Goal: Task Accomplishment & Management: Use online tool/utility

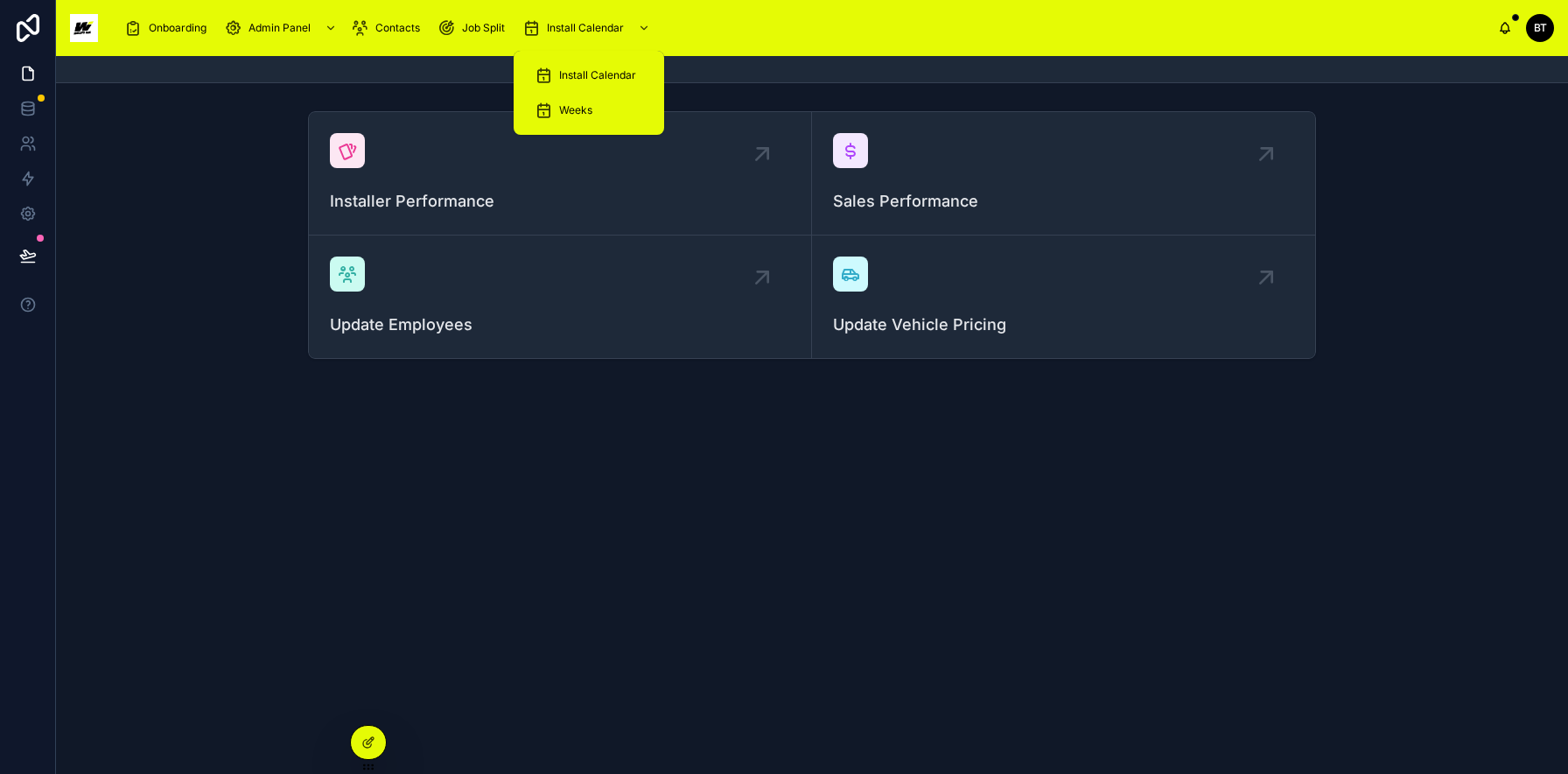
click at [573, 30] on span "Install Calendar" at bounding box center [586, 27] width 77 height 14
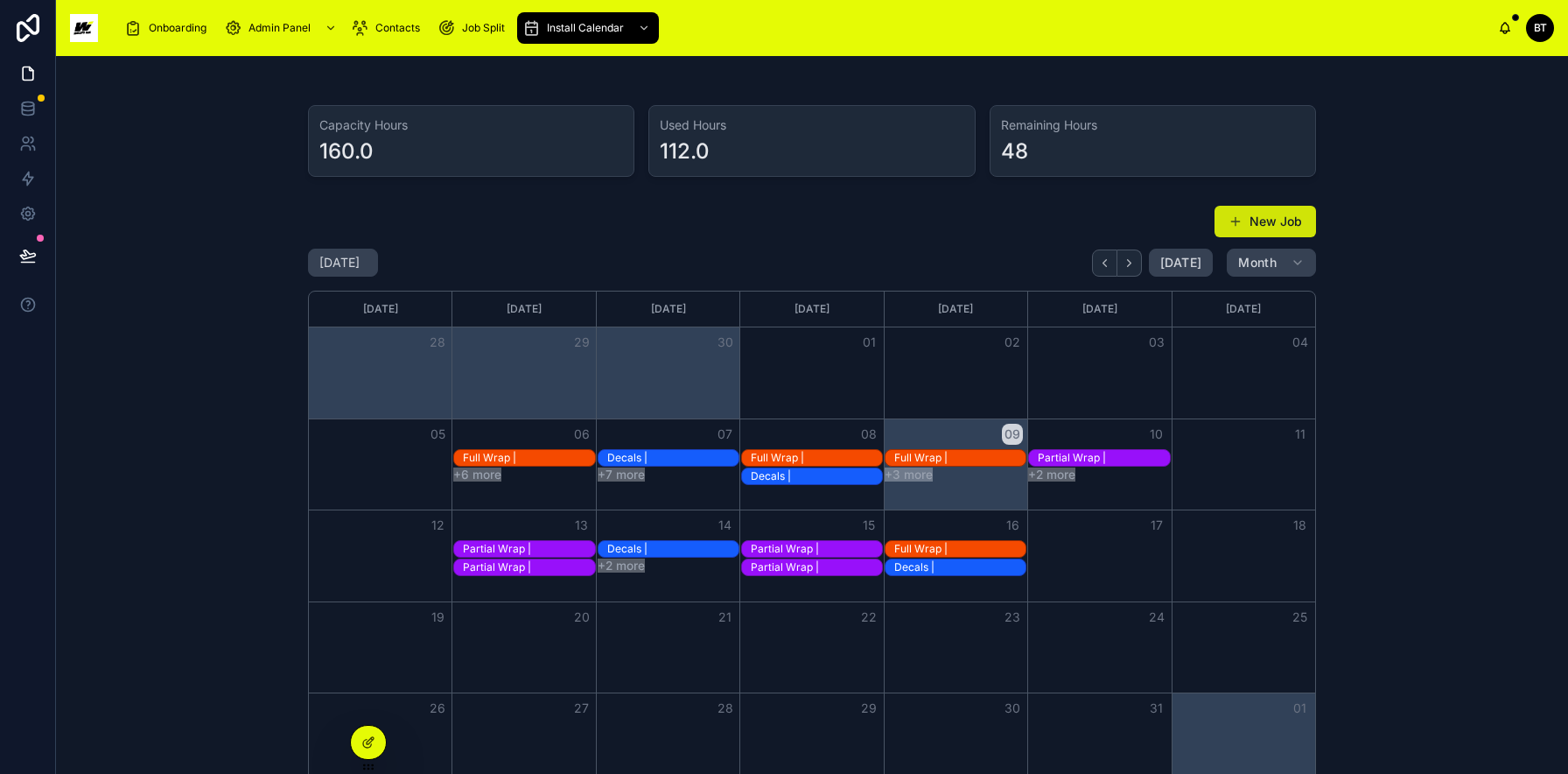
click at [1274, 229] on button "New Job" at bounding box center [1265, 221] width 102 height 31
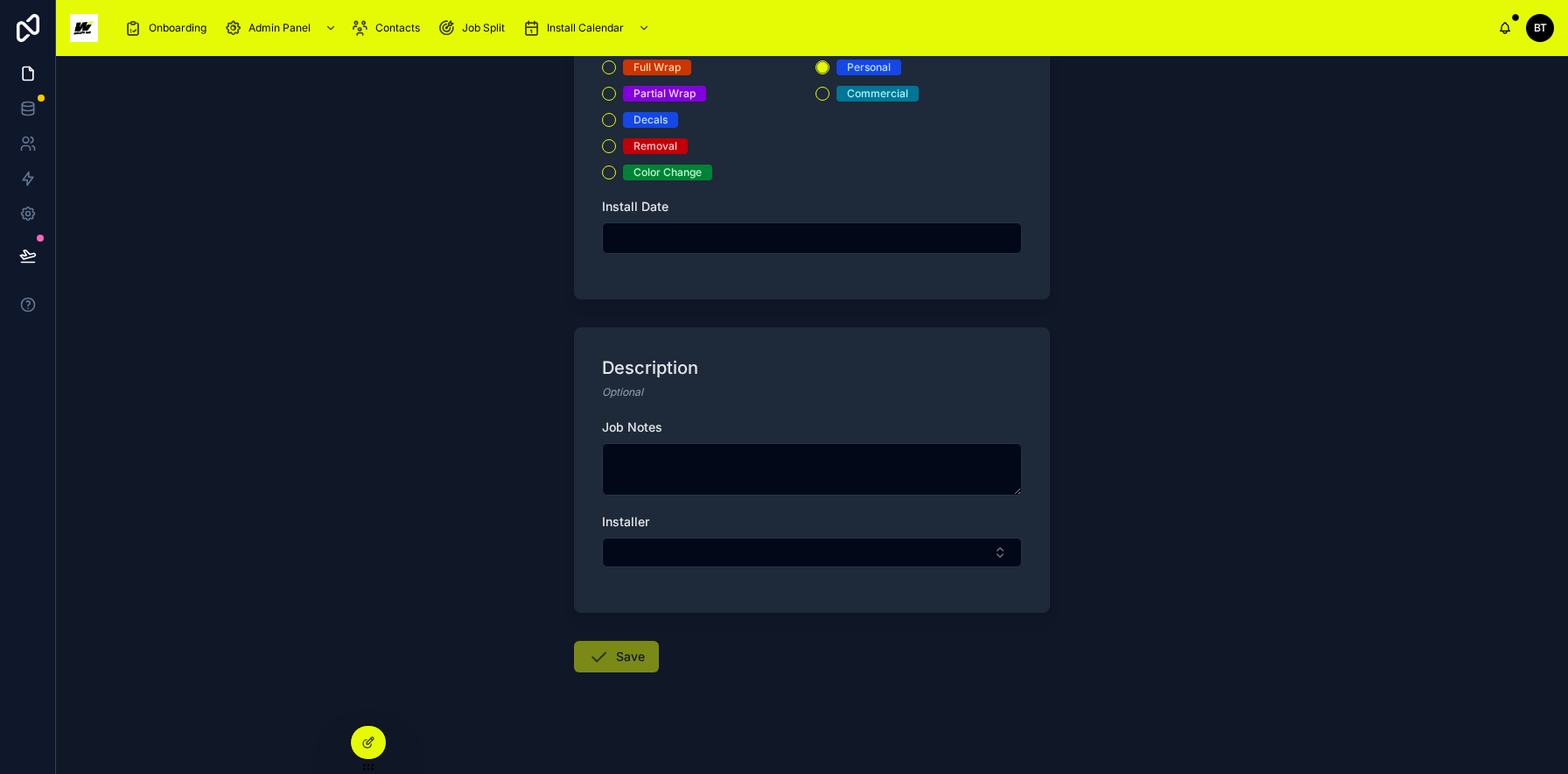
scroll to position [250, 0]
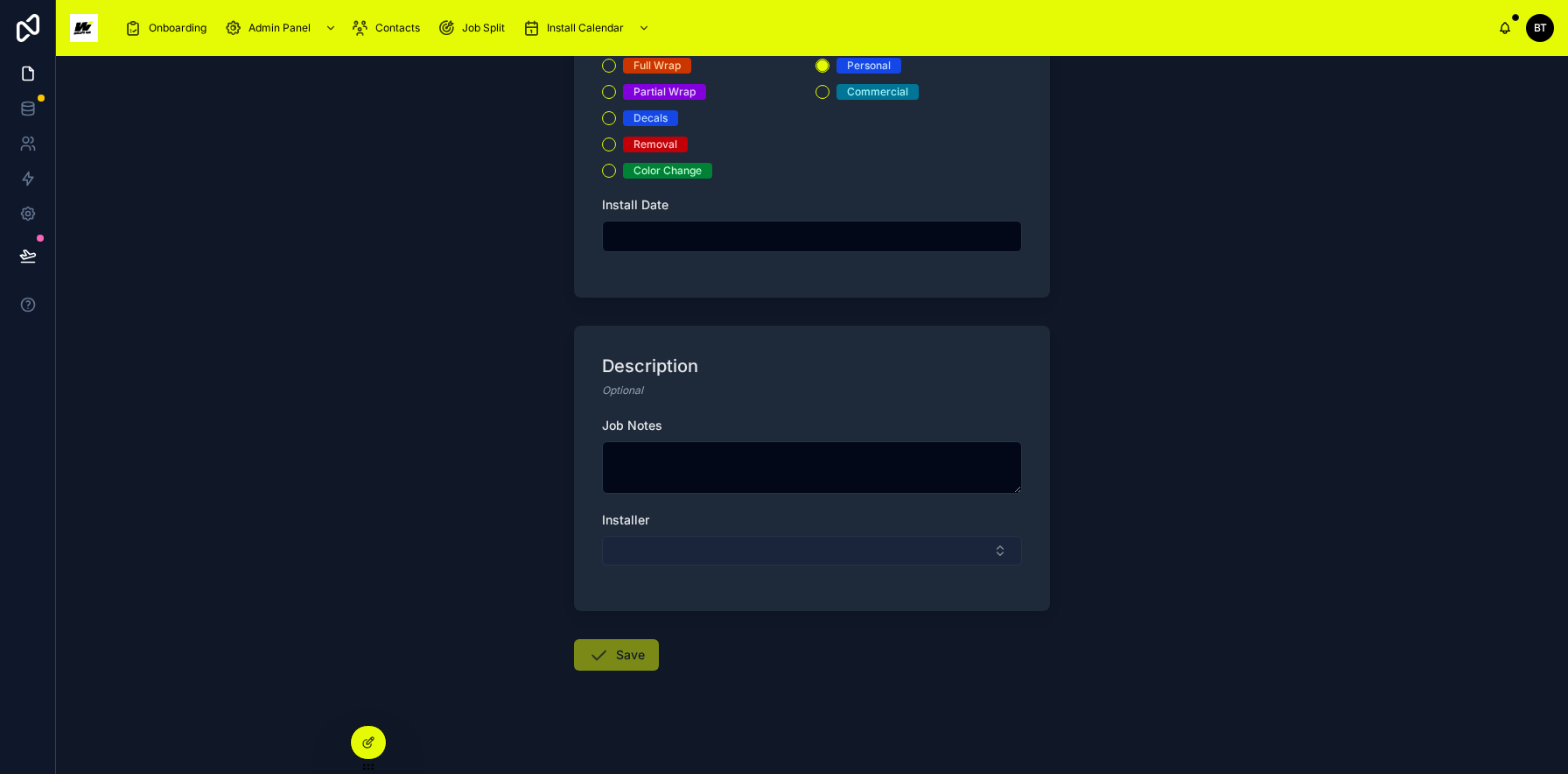
click at [832, 549] on button "Select Button" at bounding box center [811, 551] width 420 height 30
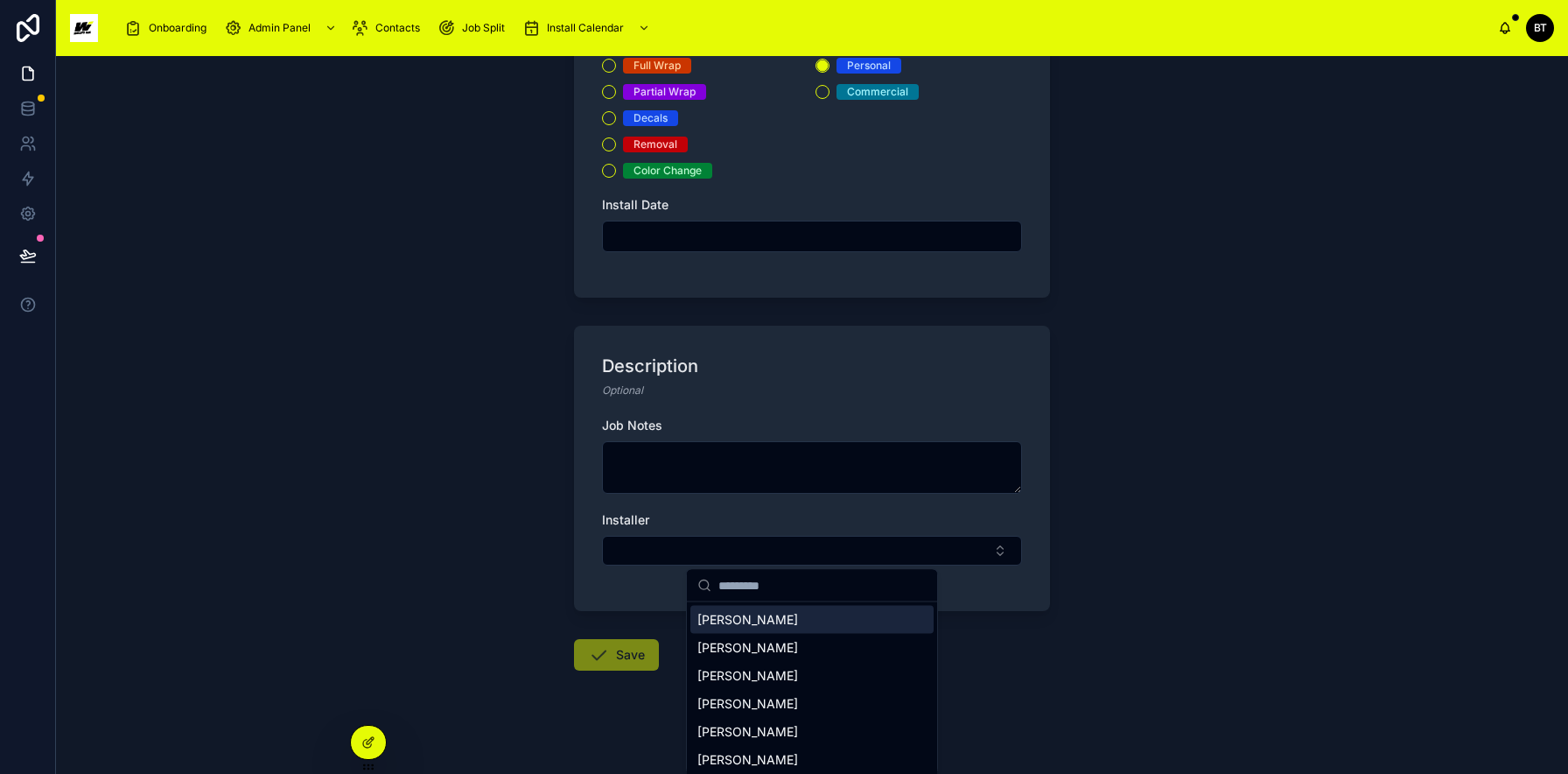
click at [1103, 537] on div "Back to Install Calendar Jobs + New Job + New Job Job Details Job Type * Full W…" at bounding box center [811, 414] width 1512 height 718
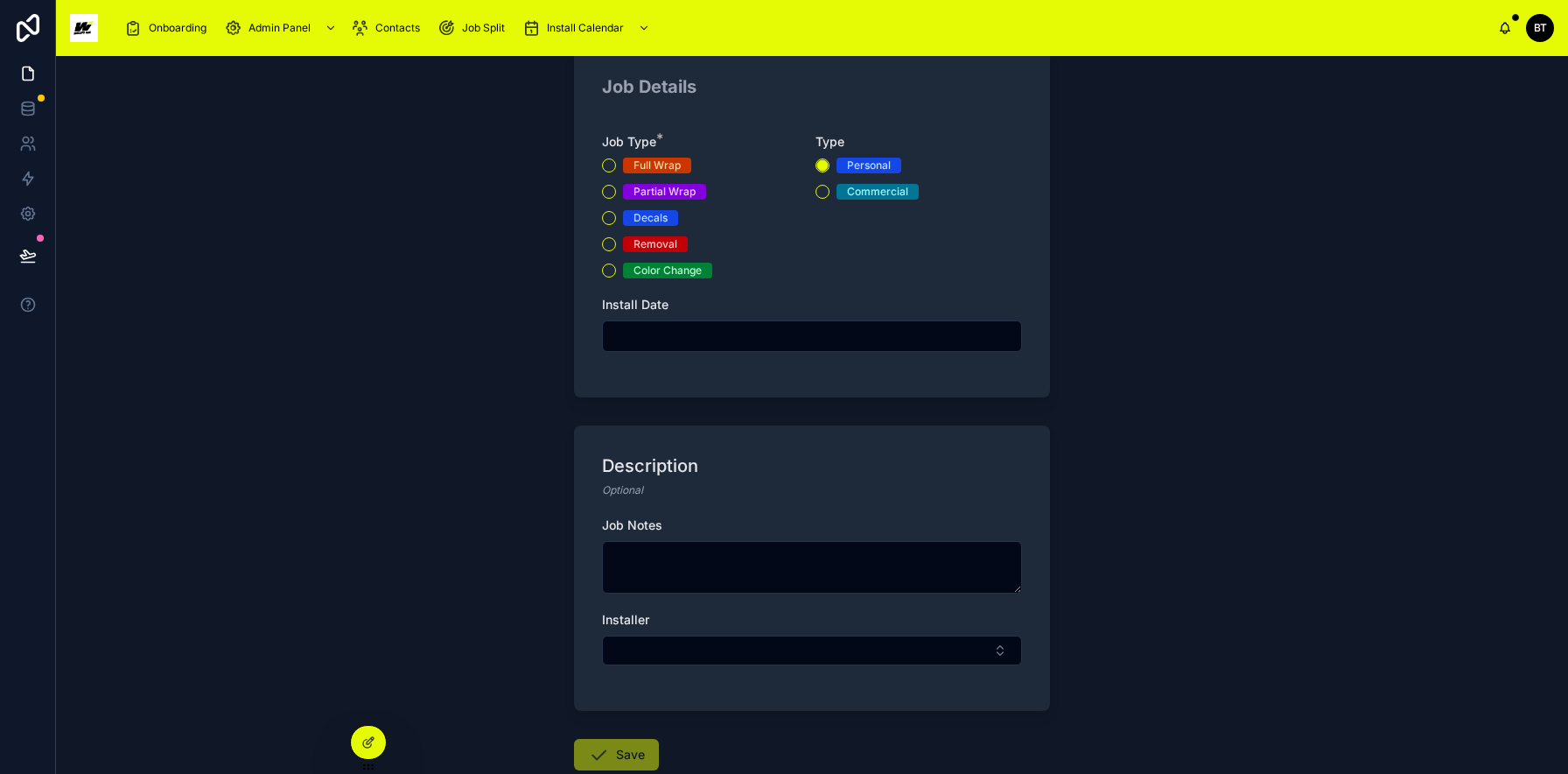
scroll to position [0, 0]
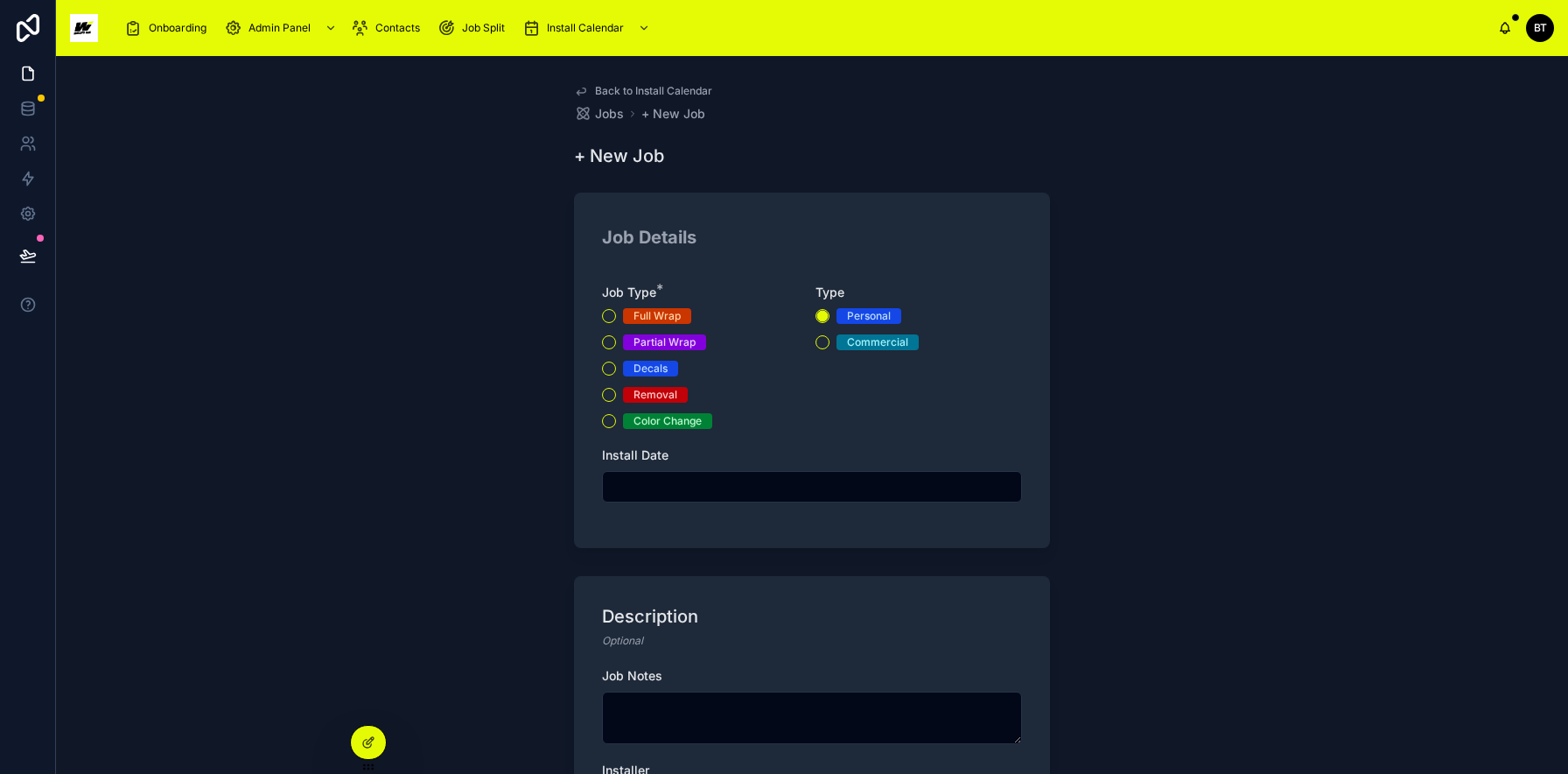
click at [590, 91] on link "Back to Install Calendar" at bounding box center [642, 91] width 139 height 14
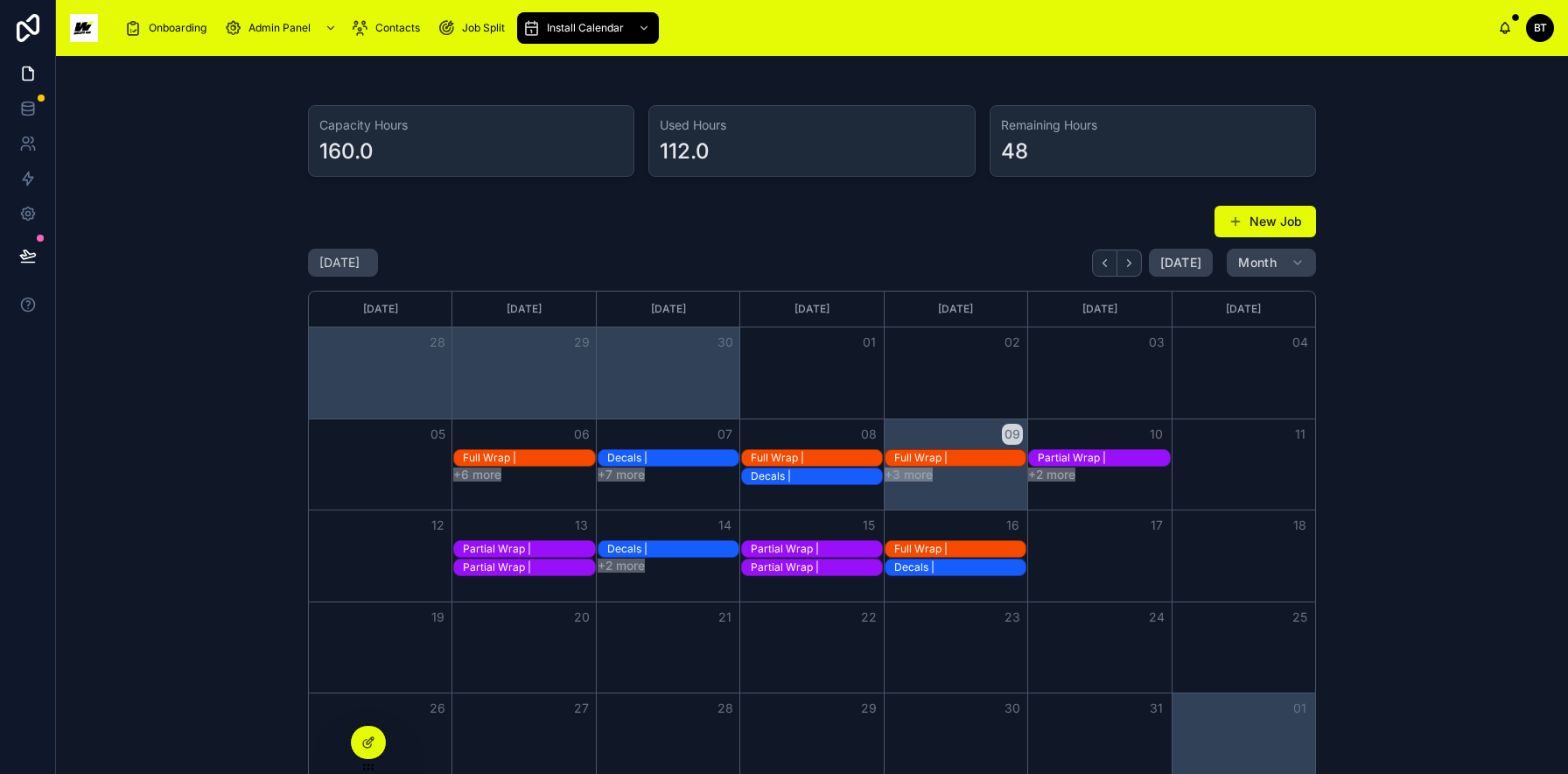
click at [422, 162] on div "160.0" at bounding box center [472, 152] width 304 height 28
